Goal: Transaction & Acquisition: Purchase product/service

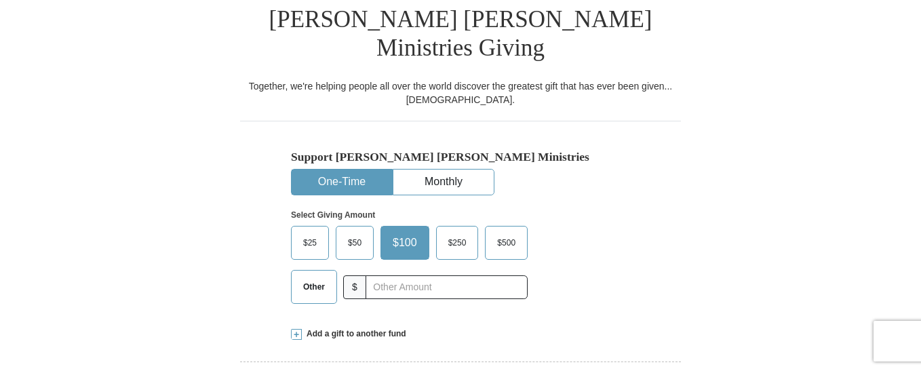
scroll to position [381, 0]
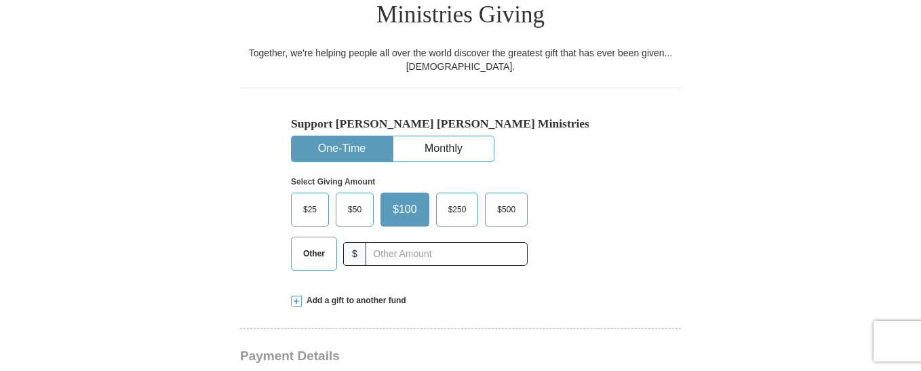
click at [313, 243] on span "Other" at bounding box center [313, 253] width 35 height 20
click at [0, 0] on input "Other" at bounding box center [0, 0] width 0 height 0
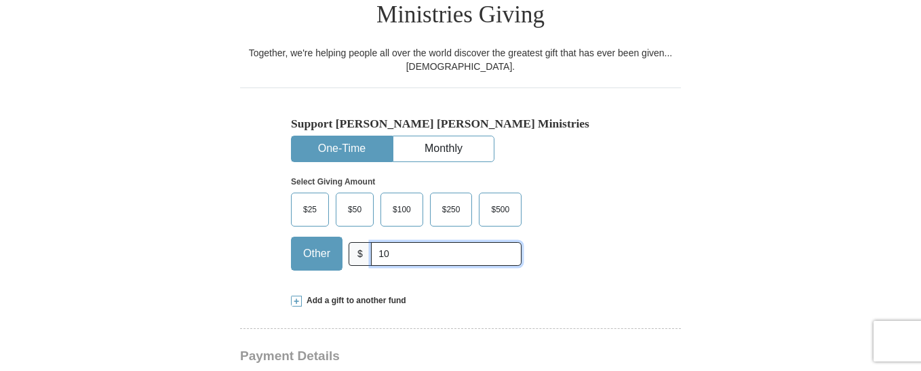
type input "10"
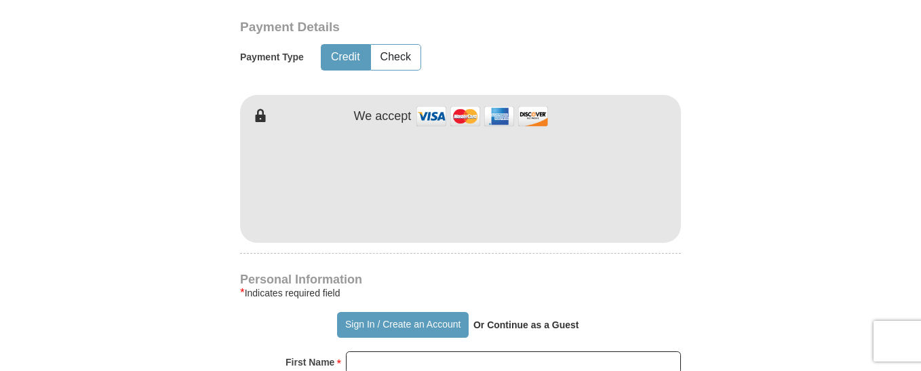
scroll to position [686, 0]
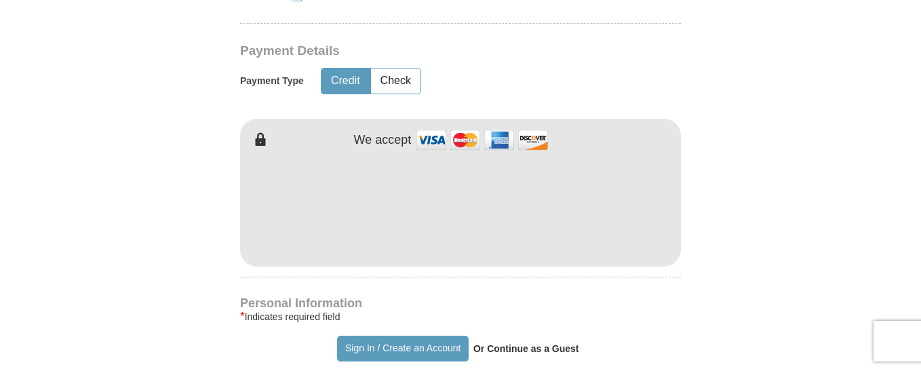
type input "[PERSON_NAME]"
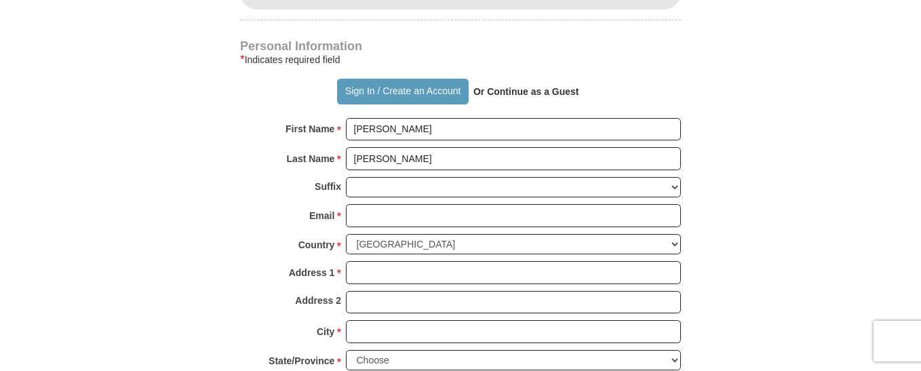
scroll to position [934, 0]
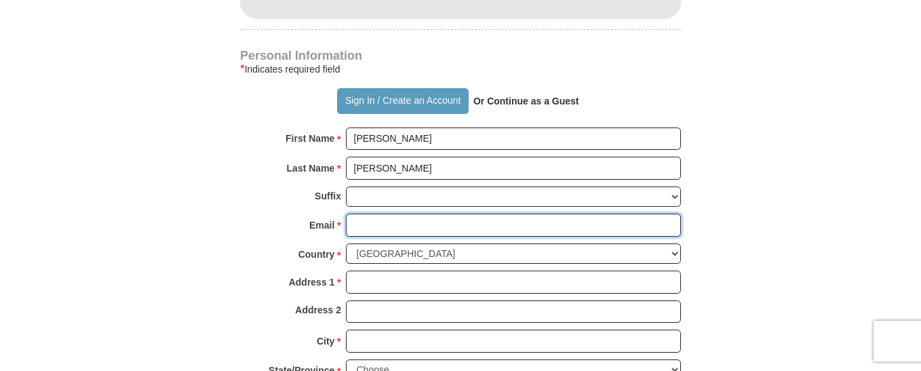
click at [356, 214] on input "Email *" at bounding box center [513, 225] width 335 height 23
type input "[EMAIL_ADDRESS][DOMAIN_NAME]"
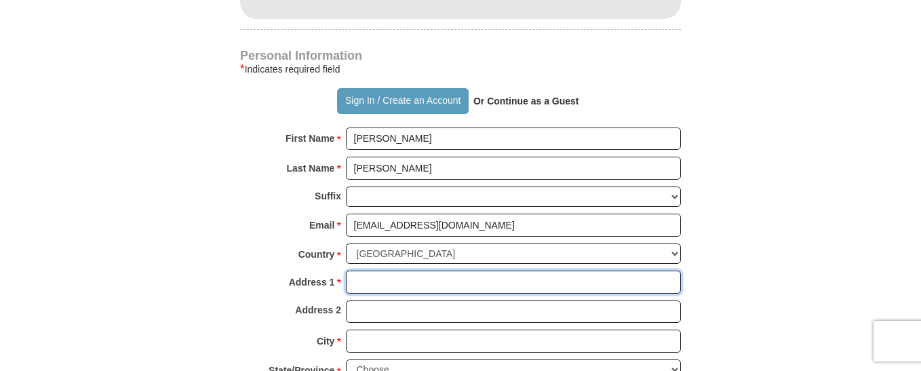
click at [404, 271] on input "Address 1 *" at bounding box center [513, 282] width 335 height 23
type input "[STREET_ADDRESS]"
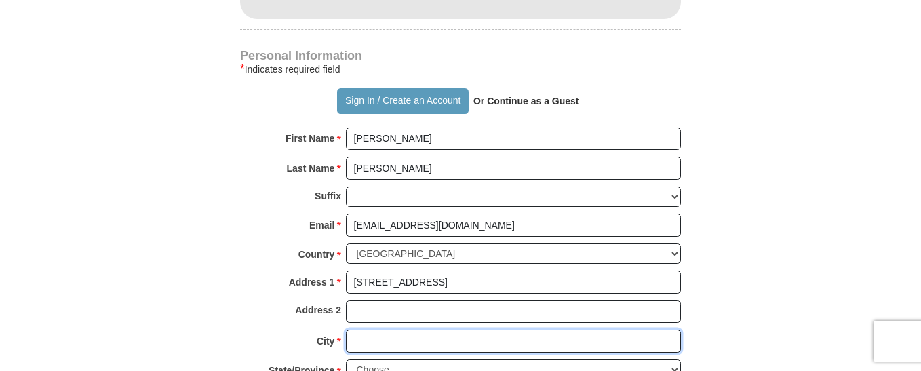
click at [400, 330] on input "City *" at bounding box center [513, 341] width 335 height 23
type input "Kosciusko"
click at [672, 359] on select "Choose [US_STATE] [US_STATE] [US_STATE] [US_STATE] [US_STATE] Armed Forces Amer…" at bounding box center [513, 369] width 335 height 21
select select "MS"
click at [346, 359] on select "Choose [US_STATE] [US_STATE] [US_STATE] [US_STATE] [US_STATE] Armed Forces Amer…" at bounding box center [513, 369] width 335 height 21
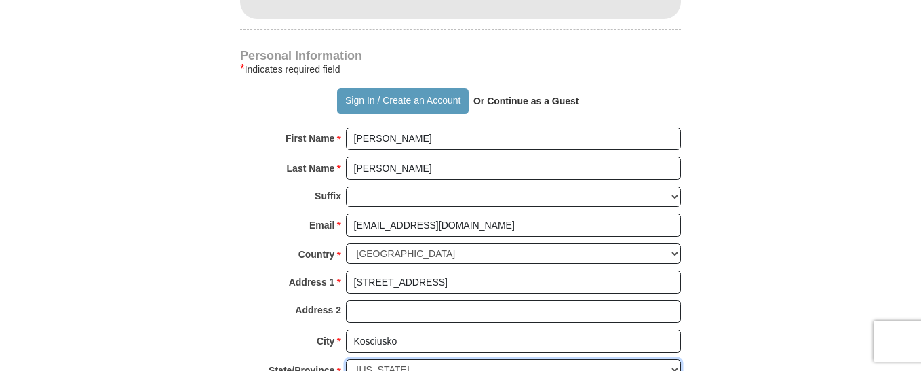
scroll to position [1258, 0]
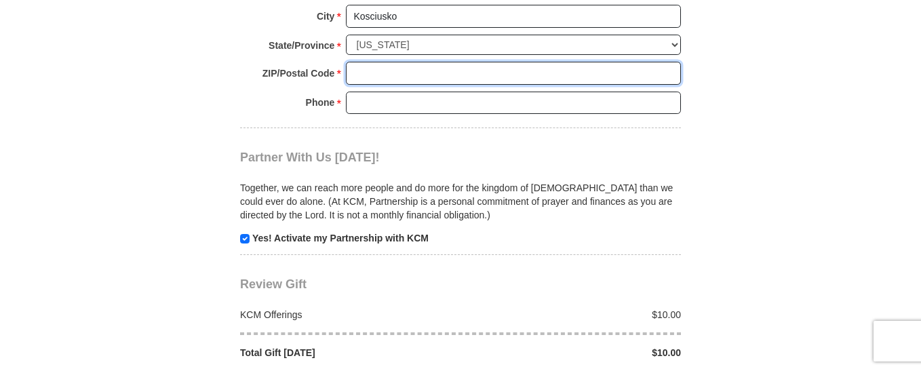
click at [462, 62] on input "ZIP/Postal Code *" at bounding box center [513, 73] width 335 height 23
type input "39090"
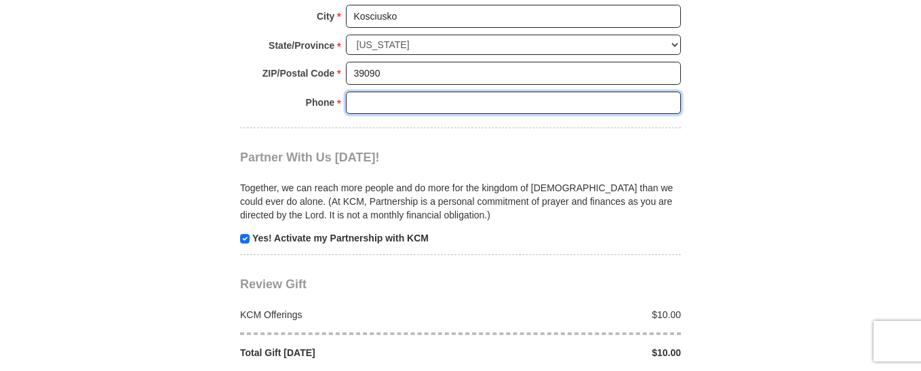
click at [423, 92] on input "Phone * *" at bounding box center [513, 103] width 335 height 23
type input "[PHONE_NUMBER]"
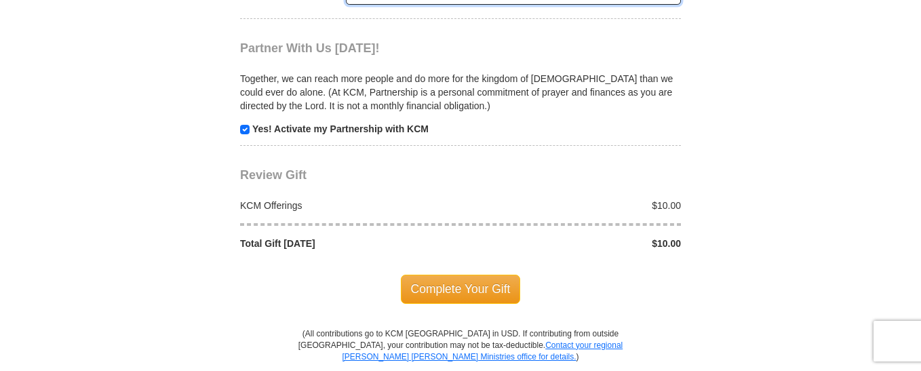
scroll to position [1377, 0]
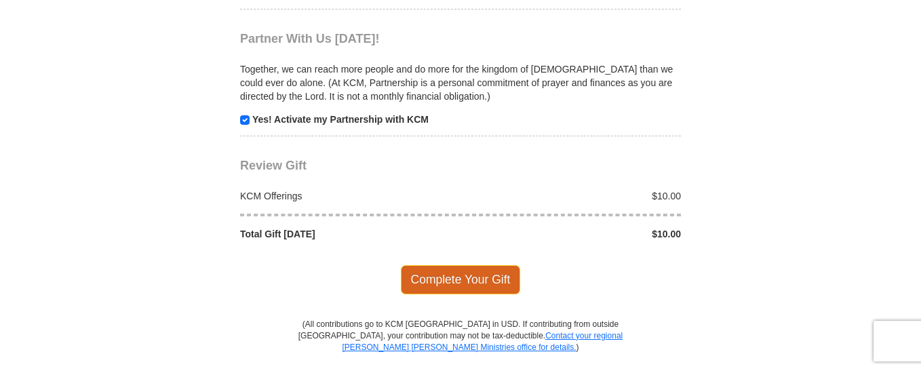
click at [471, 265] on span "Complete Your Gift" at bounding box center [461, 279] width 120 height 28
